Goal: Navigation & Orientation: Find specific page/section

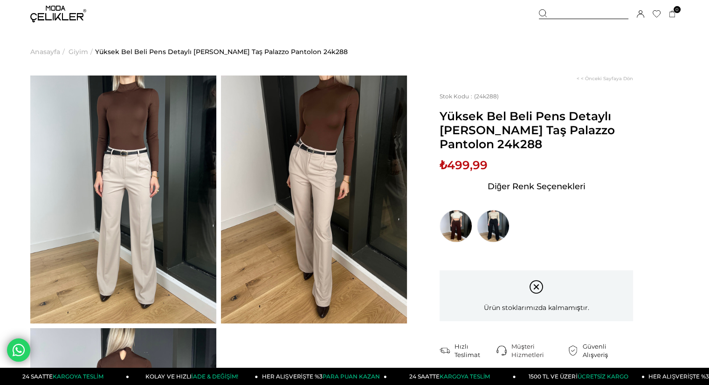
click at [58, 18] on img at bounding box center [58, 14] width 56 height 17
